Goal: Find contact information: Find contact information

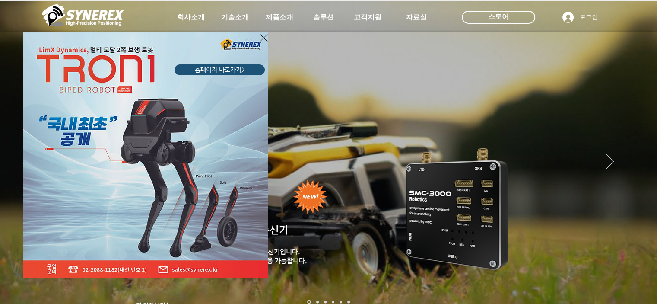
click at [511, 17] on div "LimX Dinamics" at bounding box center [328, 152] width 657 height 304
click at [503, 19] on div "LimX Dinamics" at bounding box center [328, 152] width 657 height 304
click at [481, 13] on div "LimX Dinamics" at bounding box center [328, 152] width 657 height 304
drag, startPoint x: 480, startPoint y: 13, endPoint x: 484, endPoint y: 15, distance: 4.5
click at [480, 14] on div "LimX Dinamics" at bounding box center [328, 152] width 657 height 304
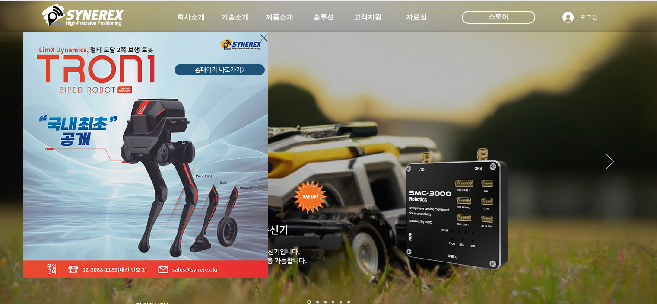
click at [588, 18] on div "LimX Dinamics" at bounding box center [328, 152] width 657 height 304
click at [580, 17] on div "LimX Dinamics" at bounding box center [328, 152] width 657 height 304
click at [590, 16] on div "LimX Dinamics" at bounding box center [328, 152] width 657 height 304
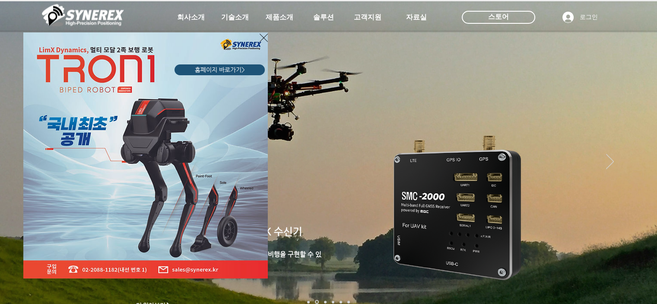
click at [260, 35] on icon "사이트로 돌아가기" at bounding box center [264, 37] width 8 height 11
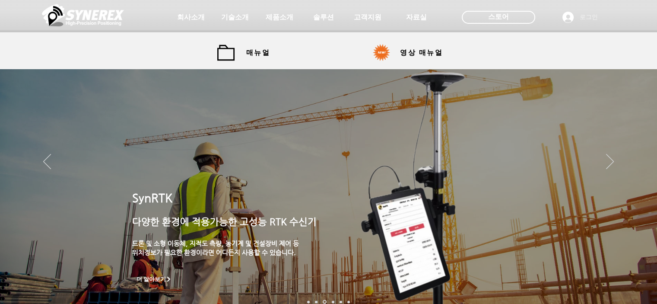
click at [589, 17] on span "로그인" at bounding box center [589, 17] width 24 height 9
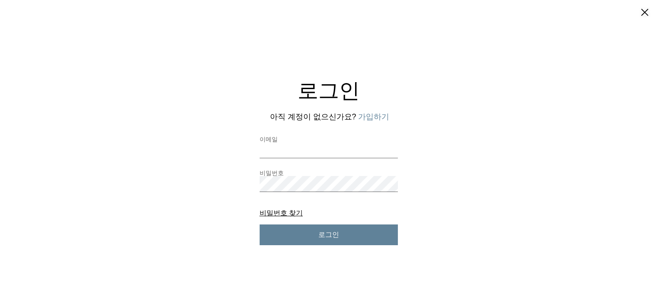
click at [641, 10] on button "닫기" at bounding box center [645, 13] width 11 height 12
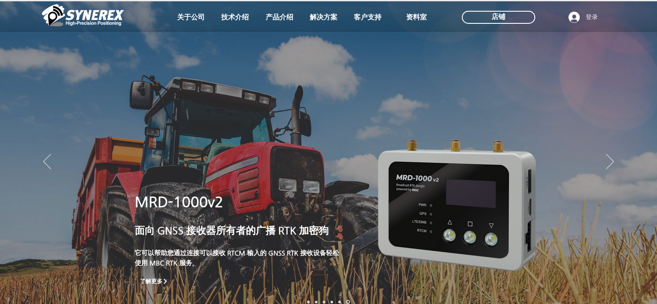
click at [354, 51] on div at bounding box center [328, 64] width 657 height 128
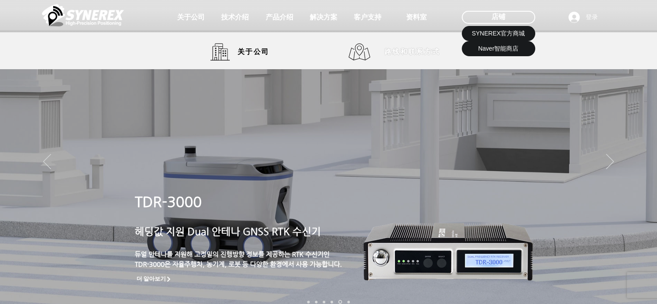
click at [421, 51] on font "路线和联系方式" at bounding box center [413, 51] width 56 height 9
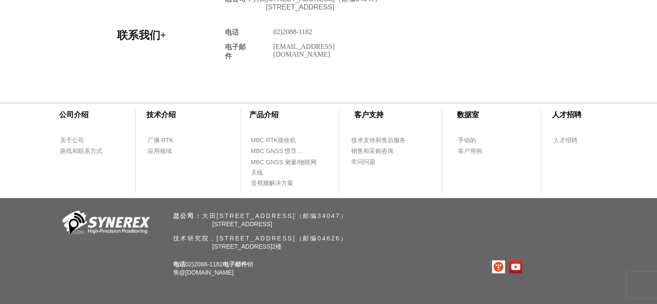
scroll to position [479, 0]
